Goal: Task Accomplishment & Management: Use online tool/utility

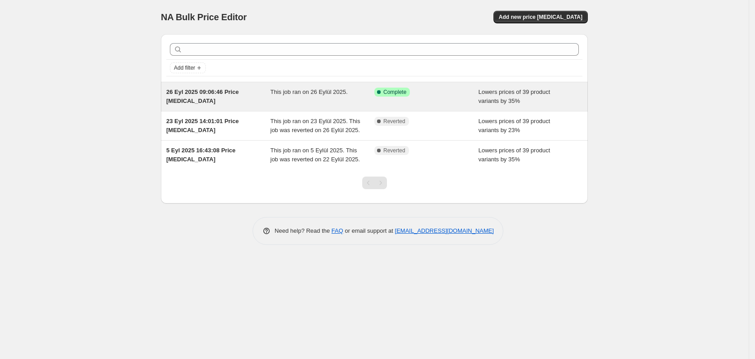
click at [281, 102] on div "This job ran on 26 Eylül 2025." at bounding box center [323, 97] width 104 height 18
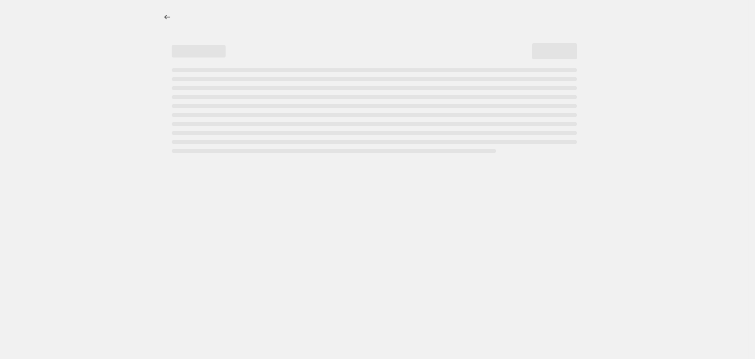
select select "percentage"
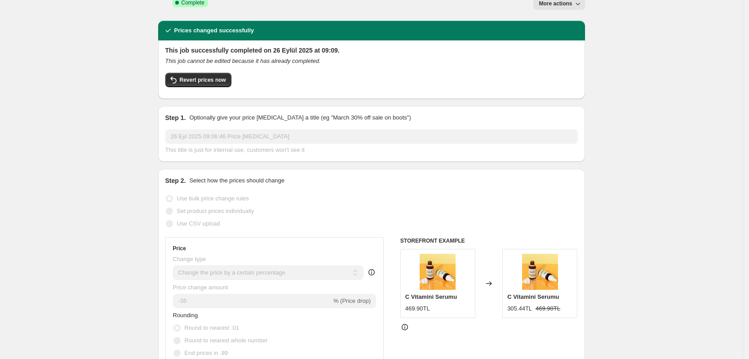
scroll to position [56, 0]
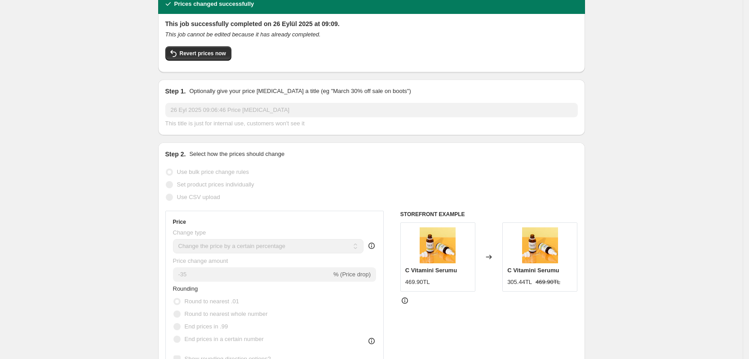
click at [356, 271] on span "% (Price drop)" at bounding box center [351, 274] width 37 height 7
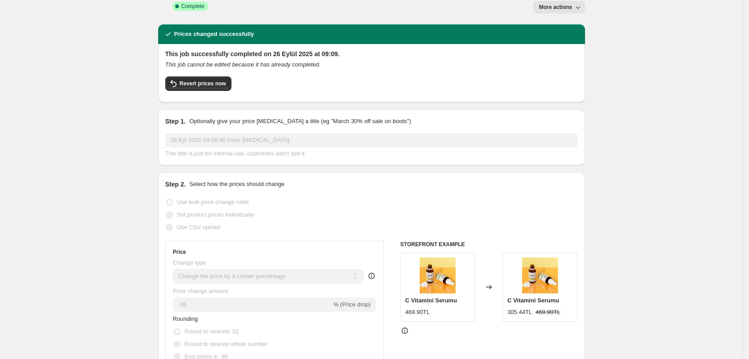
scroll to position [0, 0]
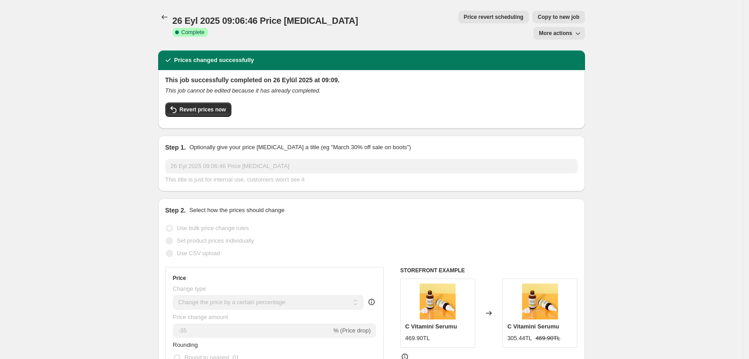
click at [577, 29] on icon "button" at bounding box center [577, 33] width 9 height 9
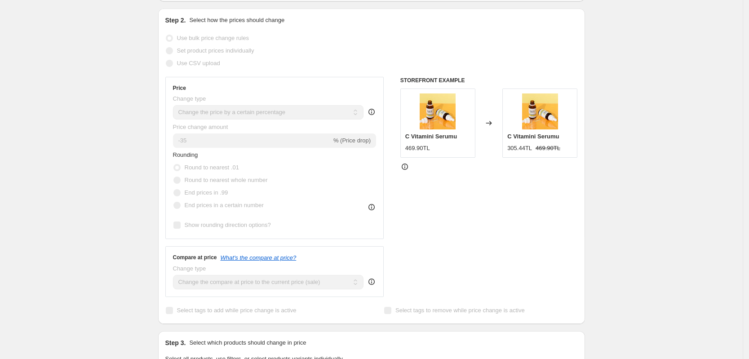
scroll to position [188, 0]
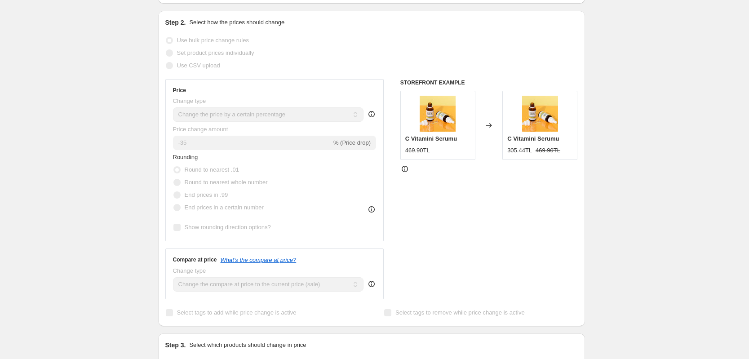
click at [334, 125] on div "Price change amount -35 % (Price drop)" at bounding box center [275, 137] width 204 height 25
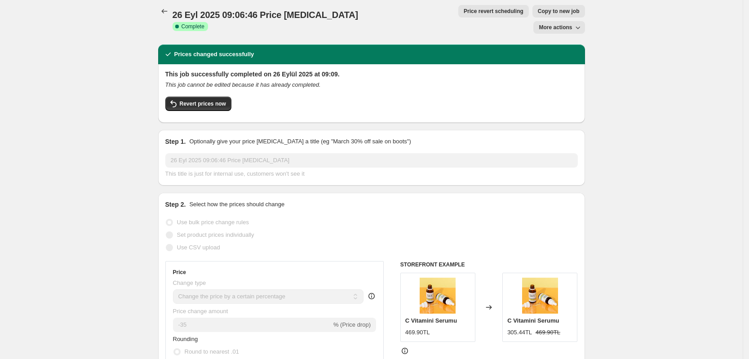
scroll to position [0, 0]
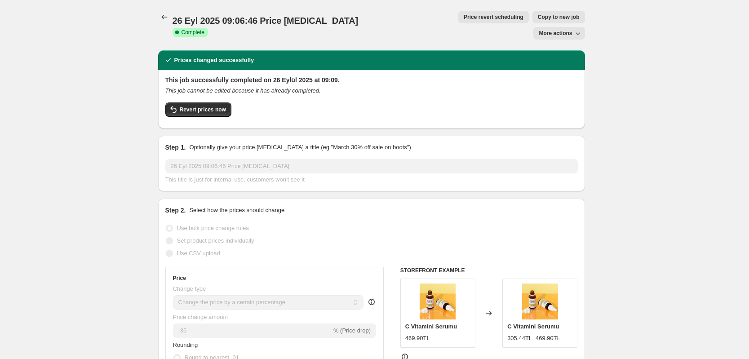
drag, startPoint x: 419, startPoint y: 31, endPoint x: 479, endPoint y: 14, distance: 62.4
click at [479, 14] on div "26 Eyl 2025 09:06:46 Price [MEDICAL_DATA]. This page is ready 26 Eyl 2025 09:06…" at bounding box center [371, 25] width 427 height 50
click at [557, 27] on button "More actions" at bounding box center [558, 33] width 51 height 13
click at [215, 102] on button "Revert prices now" at bounding box center [198, 109] width 66 height 14
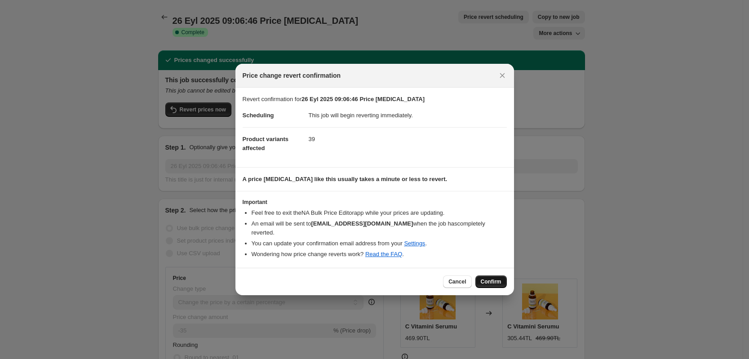
click at [494, 278] on span "Confirm" at bounding box center [491, 281] width 21 height 7
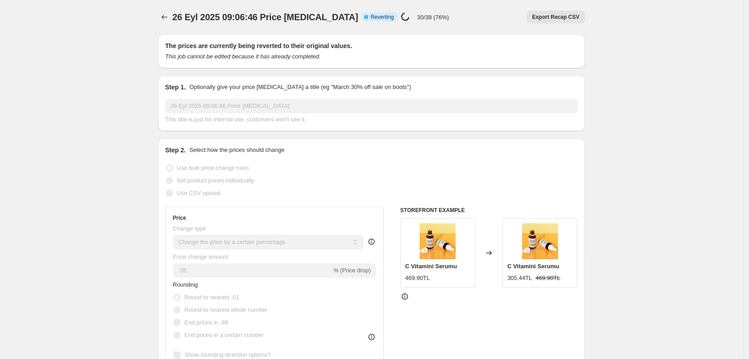
select select "percentage"
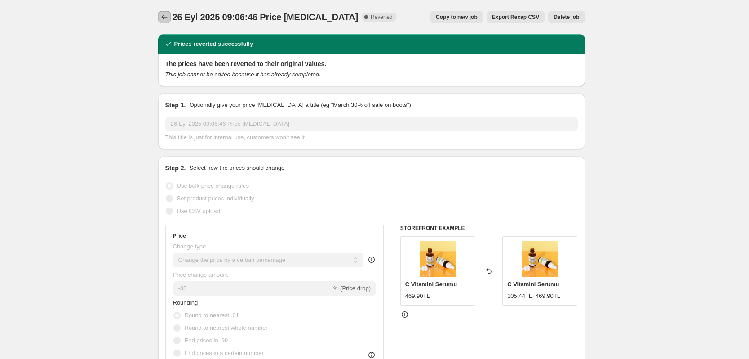
click at [167, 16] on icon "Price change jobs" at bounding box center [164, 17] width 9 height 9
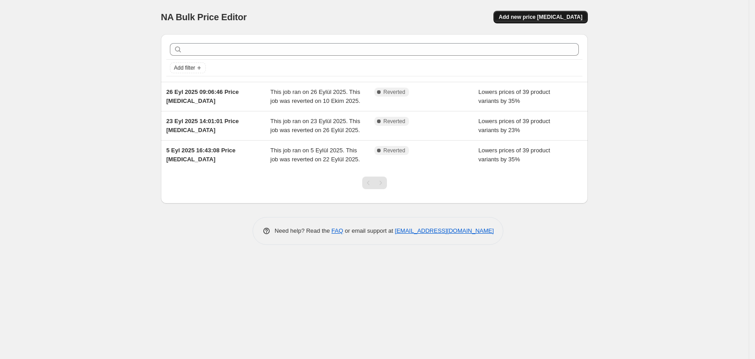
click at [552, 20] on span "Add new price [MEDICAL_DATA]" at bounding box center [541, 16] width 84 height 7
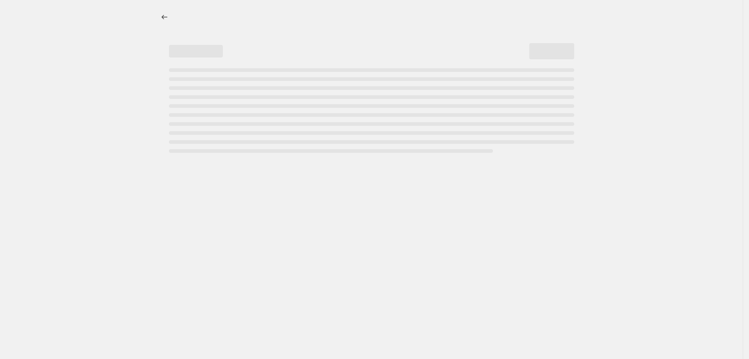
select select "percentage"
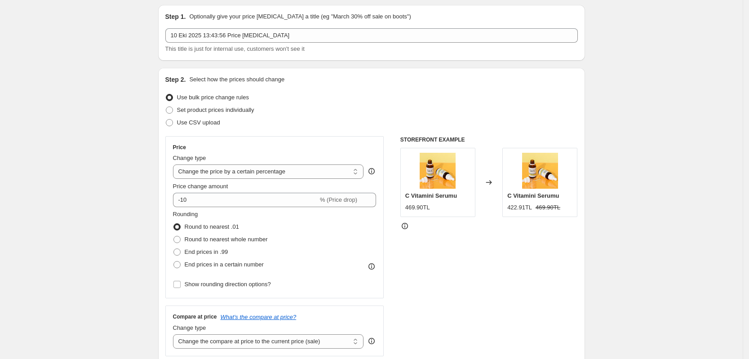
scroll to position [56, 0]
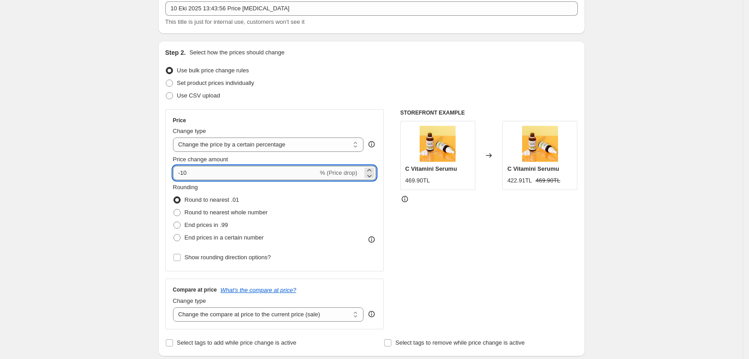
click at [261, 177] on input "-10" at bounding box center [245, 173] width 145 height 14
type input "-1"
type input "-30"
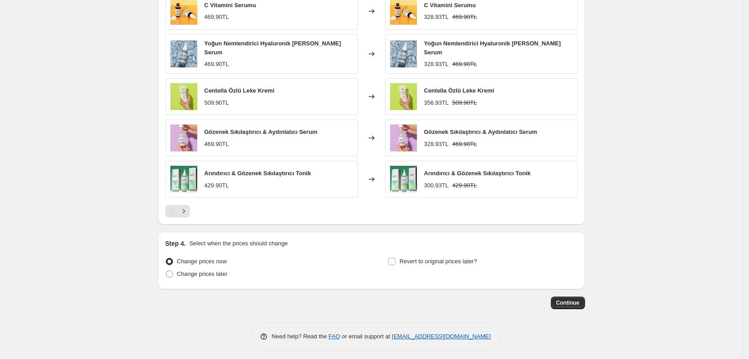
scroll to position [540, 0]
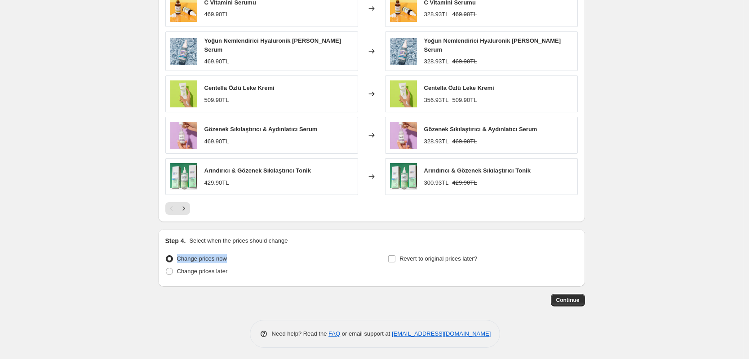
drag, startPoint x: 243, startPoint y: 258, endPoint x: 180, endPoint y: 258, distance: 62.5
click at [180, 258] on div "Change prices now" at bounding box center [260, 259] width 190 height 13
copy span "Change prices now"
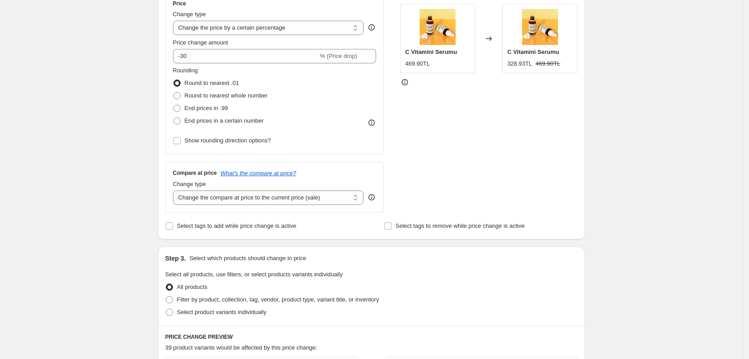
scroll to position [147, 0]
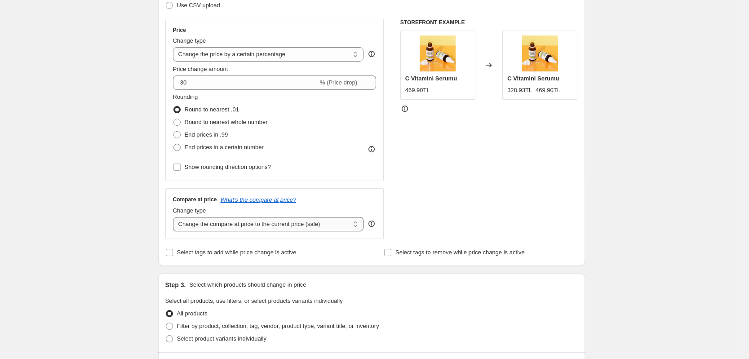
drag, startPoint x: 155, startPoint y: 226, endPoint x: 293, endPoint y: 222, distance: 138.5
click at [281, 224] on div "Step 1. Optionally give your price [MEDICAL_DATA] a title (eg "March 30% off sa…" at bounding box center [368, 289] width 434 height 819
click at [325, 219] on select "Change the compare at price to the current price (sale) Change the compare at p…" at bounding box center [268, 224] width 191 height 14
click at [133, 226] on div "Create new price [MEDICAL_DATA]. This page is ready Create new price [MEDICAL_D…" at bounding box center [371, 303] width 743 height 901
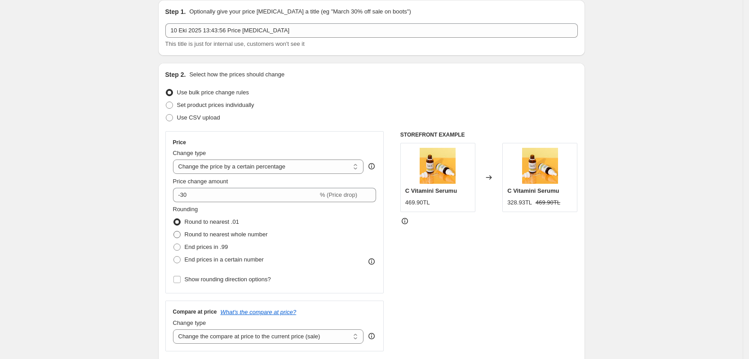
scroll to position [0, 0]
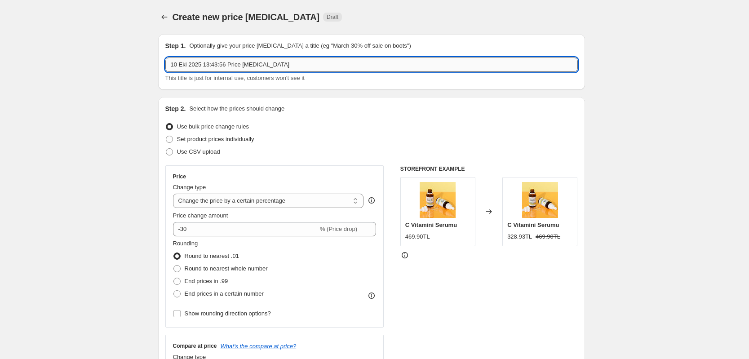
click at [334, 68] on input "10 Eki 2025 13:43:56 Price [MEDICAL_DATA]" at bounding box center [371, 65] width 413 height 14
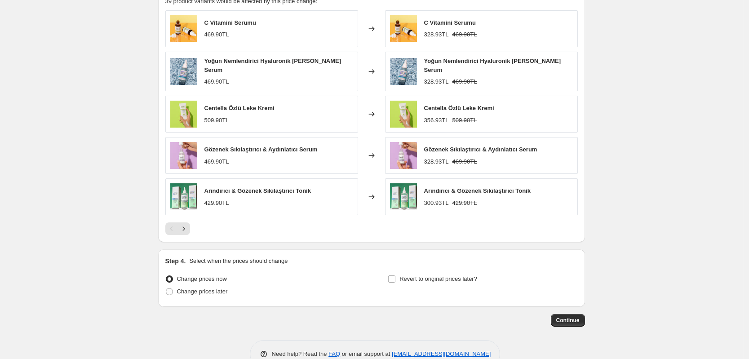
scroll to position [540, 0]
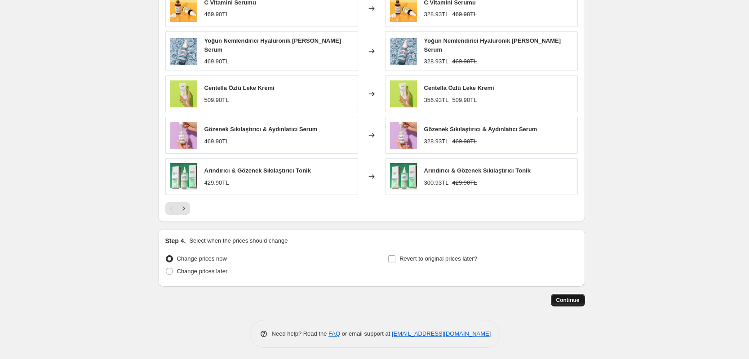
click at [562, 302] on button "Continue" at bounding box center [568, 300] width 34 height 13
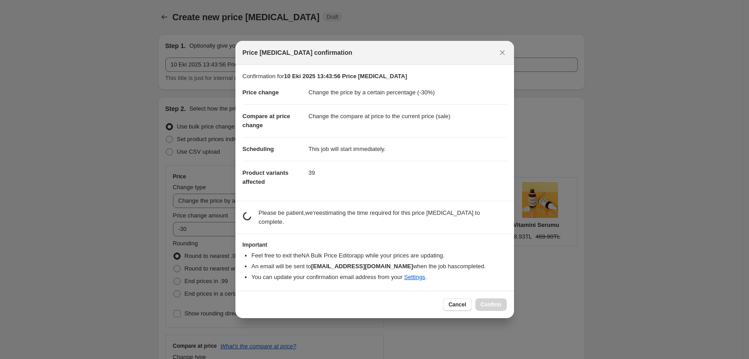
scroll to position [0, 0]
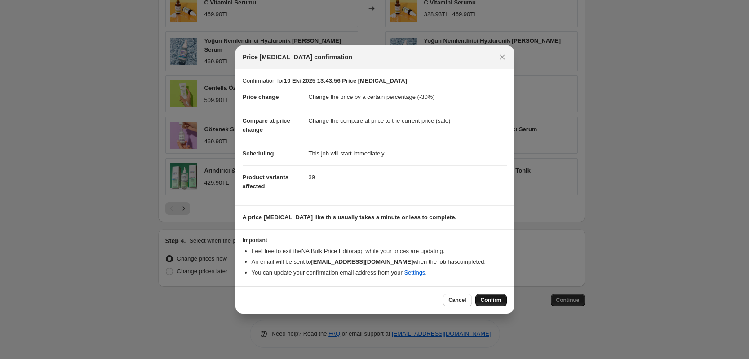
click at [495, 298] on span "Confirm" at bounding box center [491, 300] width 21 height 7
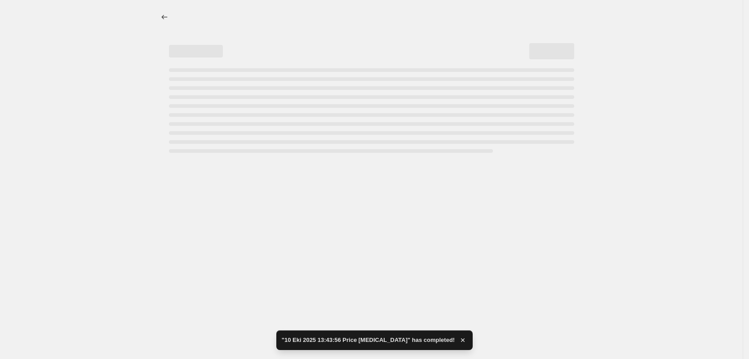
select select "percentage"
